Goal: Task Accomplishment & Management: Complete application form

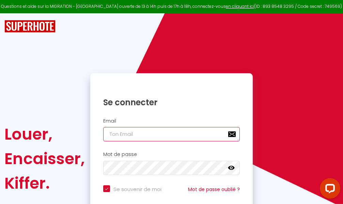
click at [151, 136] on input "email" at bounding box center [171, 134] width 137 height 14
type input "m"
checkbox input "true"
type input "ma"
checkbox input "true"
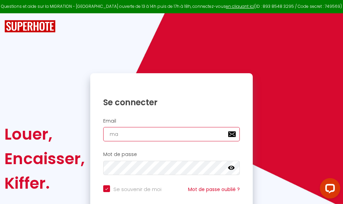
type input "mar"
checkbox input "true"
type input "marc"
checkbox input "true"
type input "marcd"
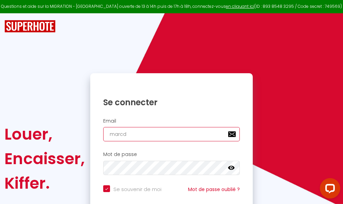
checkbox input "true"
type input "marcdp"
checkbox input "true"
type input "marcdpo"
checkbox input "true"
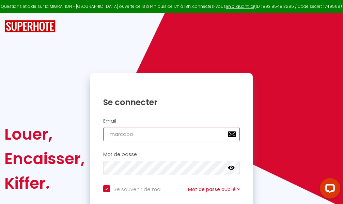
type input "marcdpoz"
checkbox input "true"
type input "marcdpoz."
checkbox input "true"
type input "marcdpoz.l"
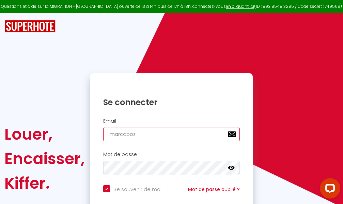
checkbox input "true"
type input "marcdpoz.lo"
checkbox input "true"
type input "marcdpoz.loc"
checkbox input "true"
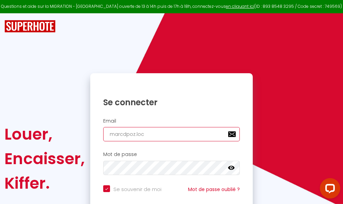
type input "marcdpoz.loca"
checkbox input "true"
type input "marcdpoz.locat"
checkbox input "true"
type input "marcdpoz.locati"
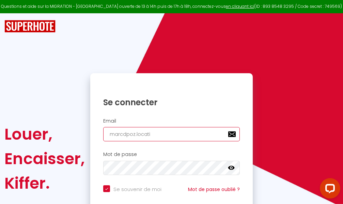
checkbox input "true"
type input "marcdpoz.locatio"
checkbox input "true"
type input "marcdpoz.location"
checkbox input "true"
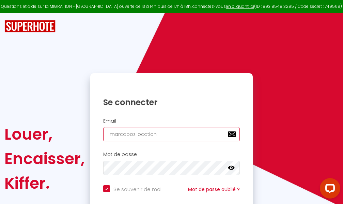
type input "marcdpoz.location@"
checkbox input "true"
type input "marcdpoz.location@g"
checkbox input "true"
type input "marcdpoz.location@gm"
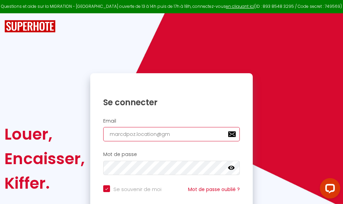
checkbox input "true"
type input "marcdpoz.location@gma"
checkbox input "true"
type input "marcdpoz.location@gmai"
checkbox input "true"
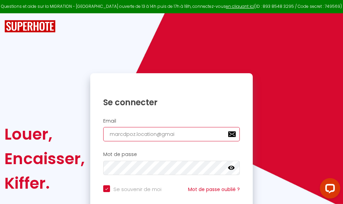
type input "[EMAIL_ADDRESS]"
checkbox input "true"
type input "[EMAIL_ADDRESS]."
checkbox input "true"
type input "marcdpoz.location@gmail.c"
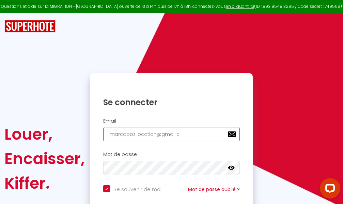
checkbox input "true"
type input "[EMAIL_ADDRESS][DOMAIN_NAME]"
checkbox input "true"
type input "[EMAIL_ADDRESS][DOMAIN_NAME]"
checkbox input "true"
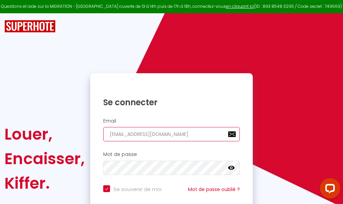
type input "[EMAIL_ADDRESS][DOMAIN_NAME]"
